Goal: Information Seeking & Learning: Learn about a topic

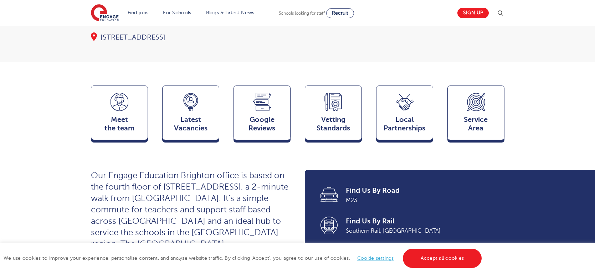
scroll to position [142, 0]
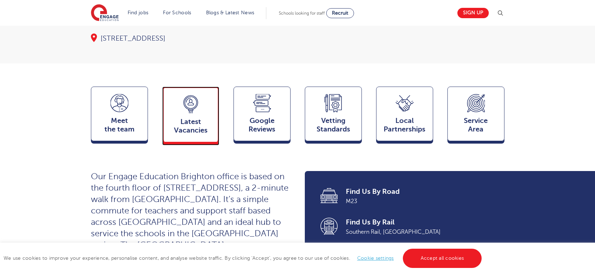
click at [183, 118] on span "Latest Vacancies" at bounding box center [190, 126] width 47 height 17
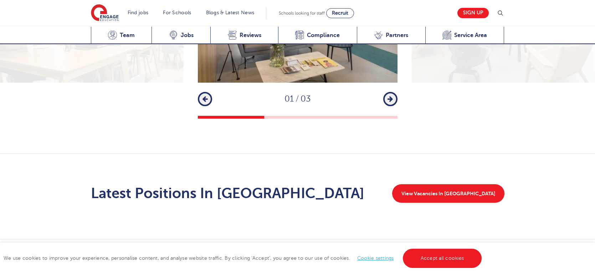
scroll to position [1052, 0]
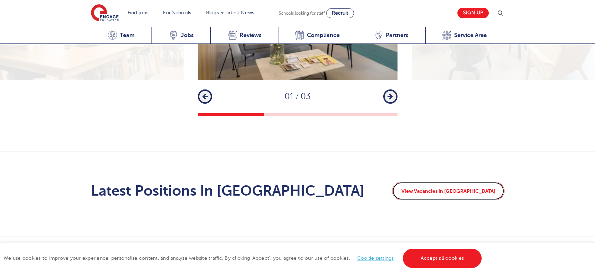
click at [437, 182] on link "View Vacancies In Brighton" at bounding box center [448, 191] width 112 height 19
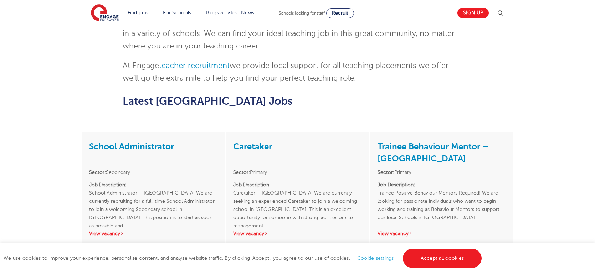
scroll to position [926, 0]
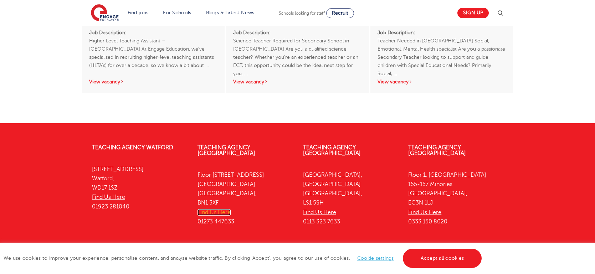
click at [225, 209] on link "Find Us Here" at bounding box center [213, 212] width 33 height 6
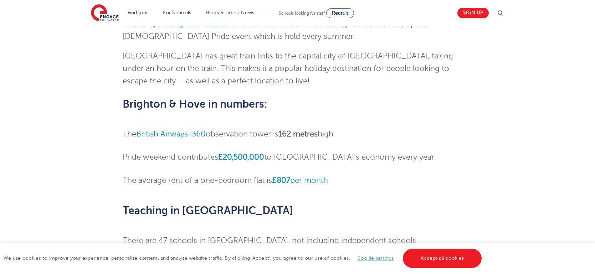
scroll to position [0, 0]
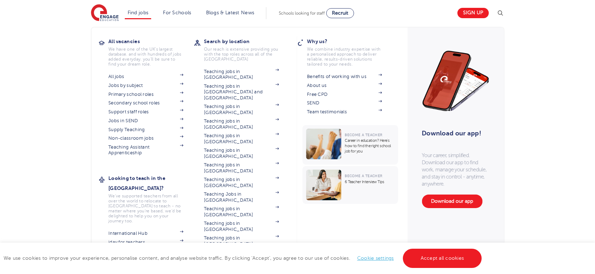
click at [136, 15] on li "Find jobs All vacancies We have one of the UK's largest database. and with hund…" at bounding box center [138, 13] width 27 height 12
click at [145, 138] on link "Non-classroom jobs" at bounding box center [145, 138] width 75 height 6
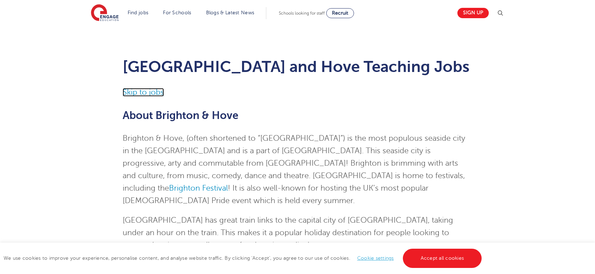
click at [131, 89] on link "Skip to jobs" at bounding box center [143, 92] width 41 height 9
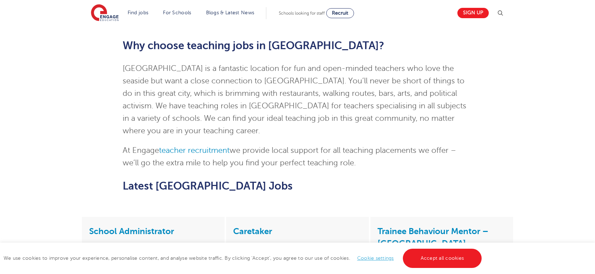
scroll to position [603, 0]
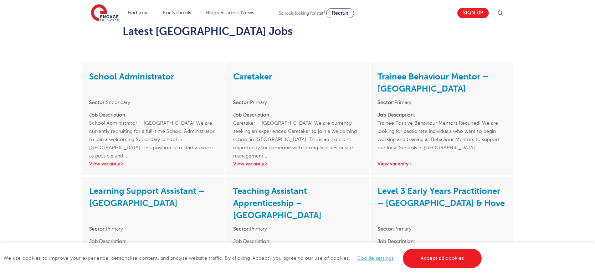
click at [401, 161] on link "View vacancy" at bounding box center [394, 163] width 35 height 5
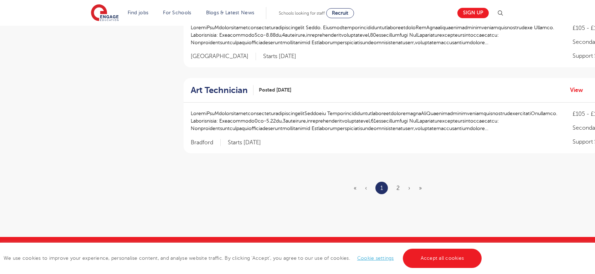
scroll to position [828, 0]
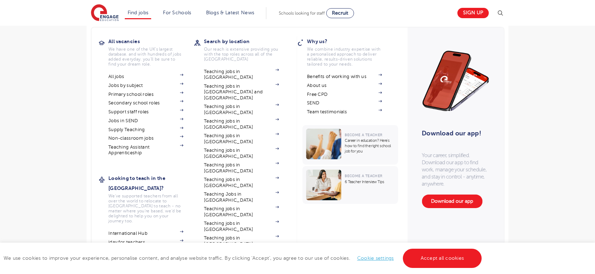
scroll to position [462, 0]
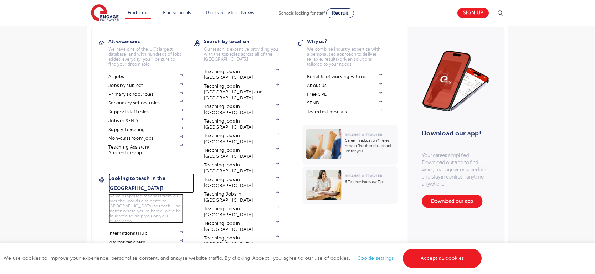
click at [167, 177] on h3 "Looking to teach in the [GEOGRAPHIC_DATA]?" at bounding box center [150, 183] width 85 height 20
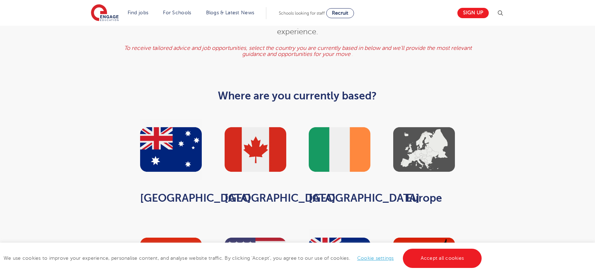
scroll to position [306, 0]
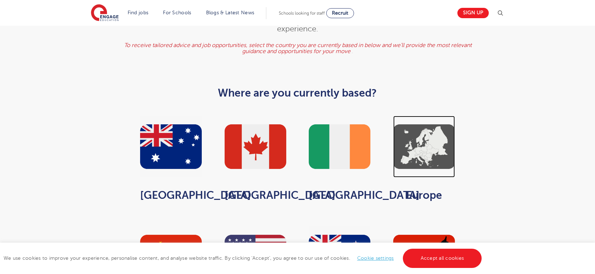
click at [407, 133] on img at bounding box center [424, 147] width 62 height 62
